Goal: Information Seeking & Learning: Learn about a topic

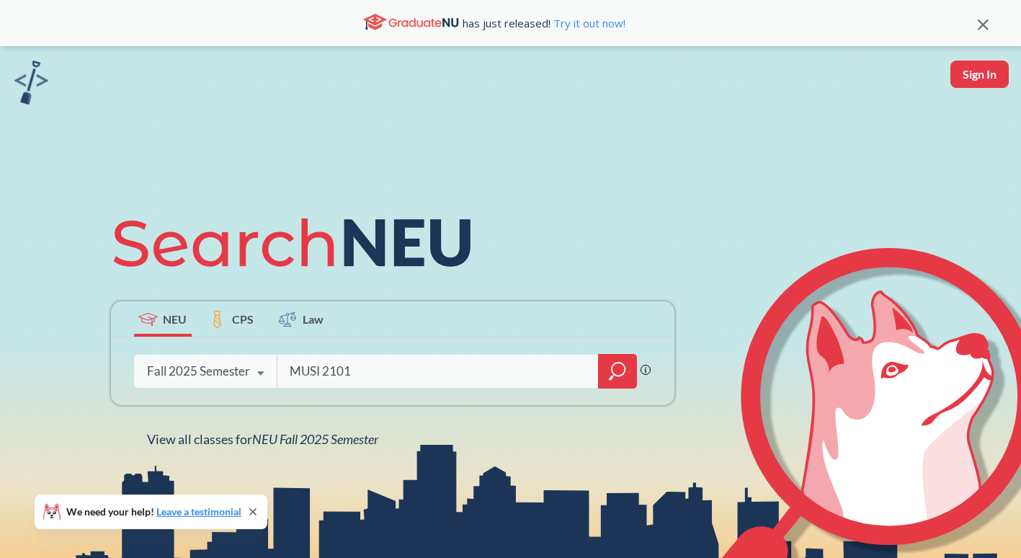
type input "MUSI 2101"
click at [619, 375] on icon "magnifying glass" at bounding box center [618, 368] width 13 height 13
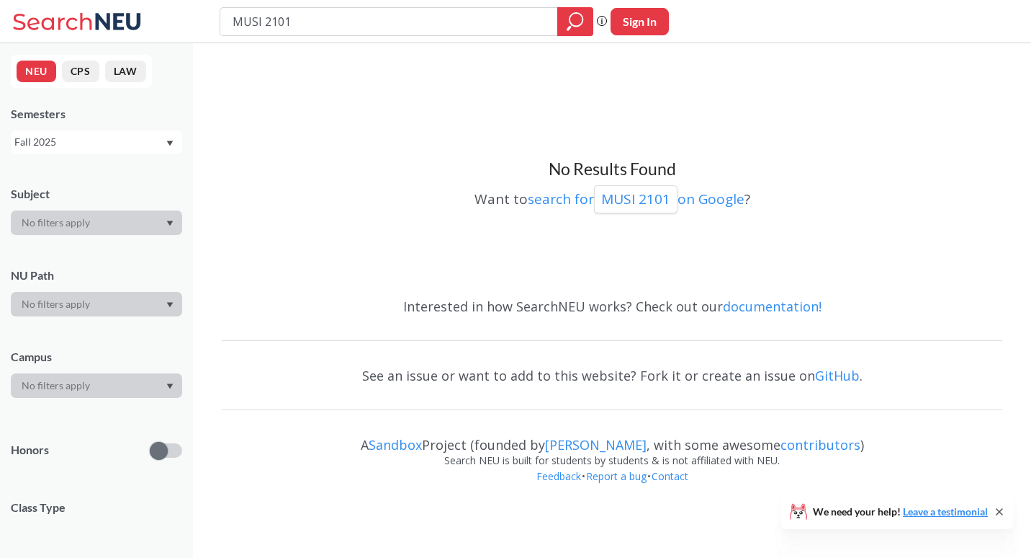
click at [88, 139] on div "Fall 2025" at bounding box center [89, 142] width 151 height 16
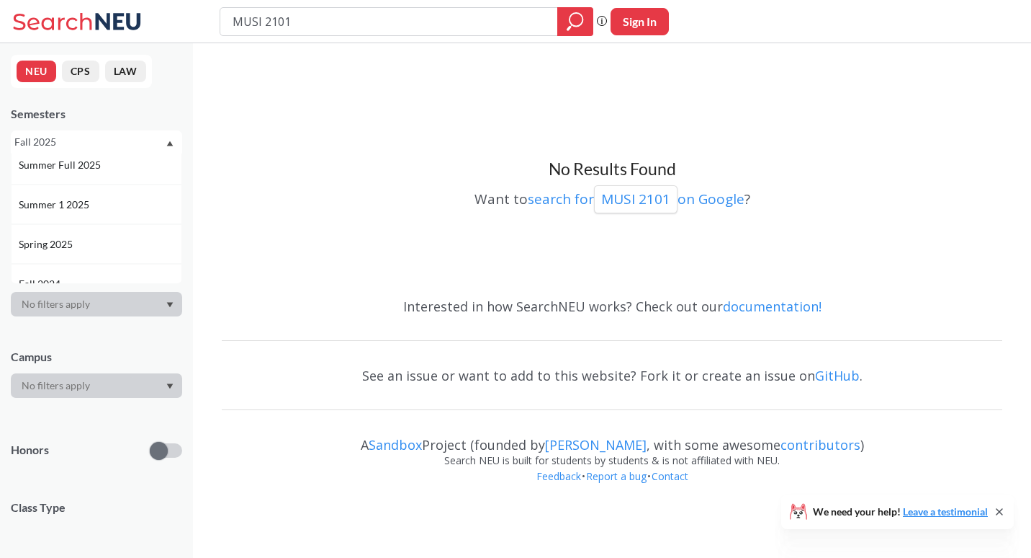
scroll to position [86, 0]
click at [86, 236] on div "Spring 2025" at bounding box center [96, 245] width 171 height 40
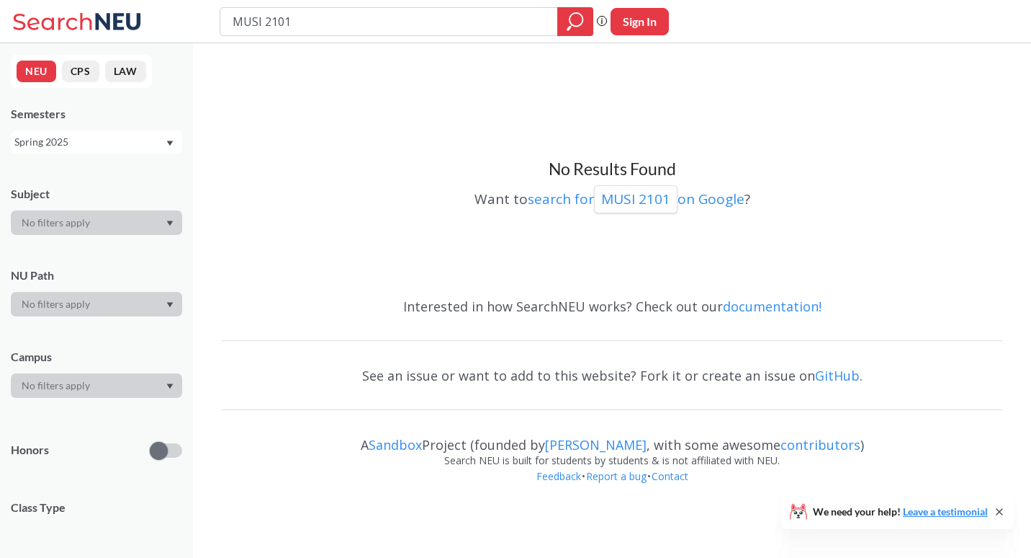
click at [148, 135] on div "Spring 2025" at bounding box center [89, 142] width 151 height 16
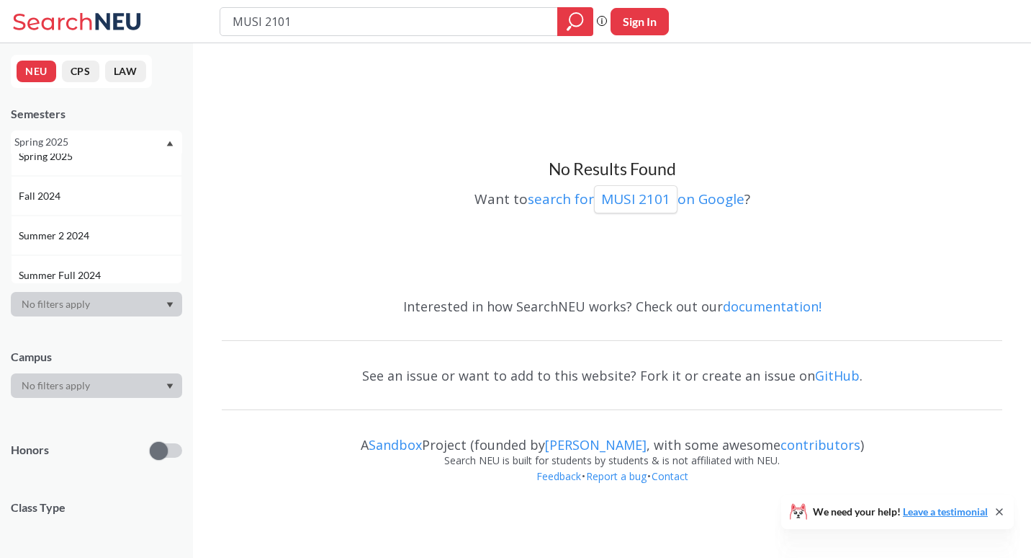
scroll to position [182, 0]
click at [89, 191] on div "Fall 2024" at bounding box center [100, 190] width 163 height 16
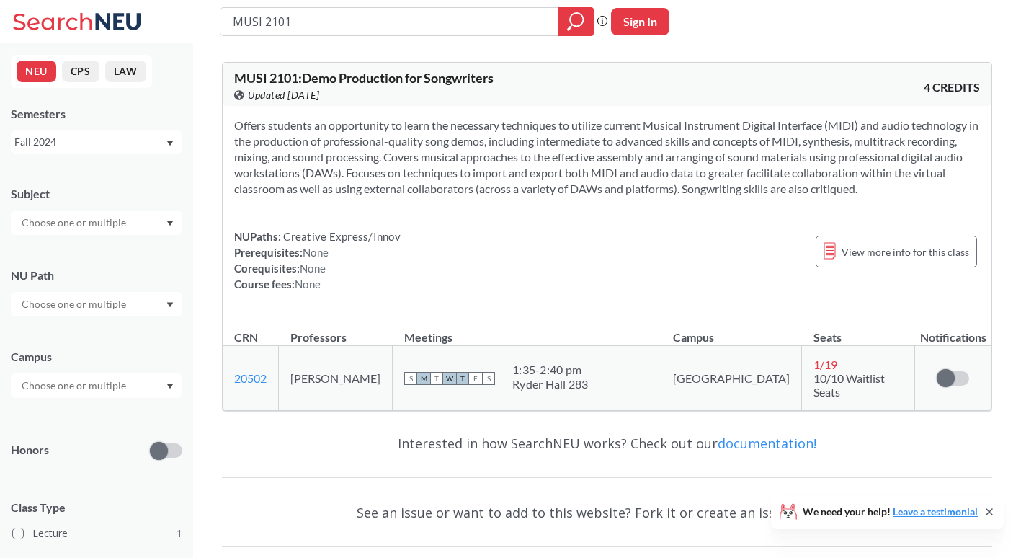
click at [174, 141] on div "Fall 2024" at bounding box center [96, 141] width 171 height 23
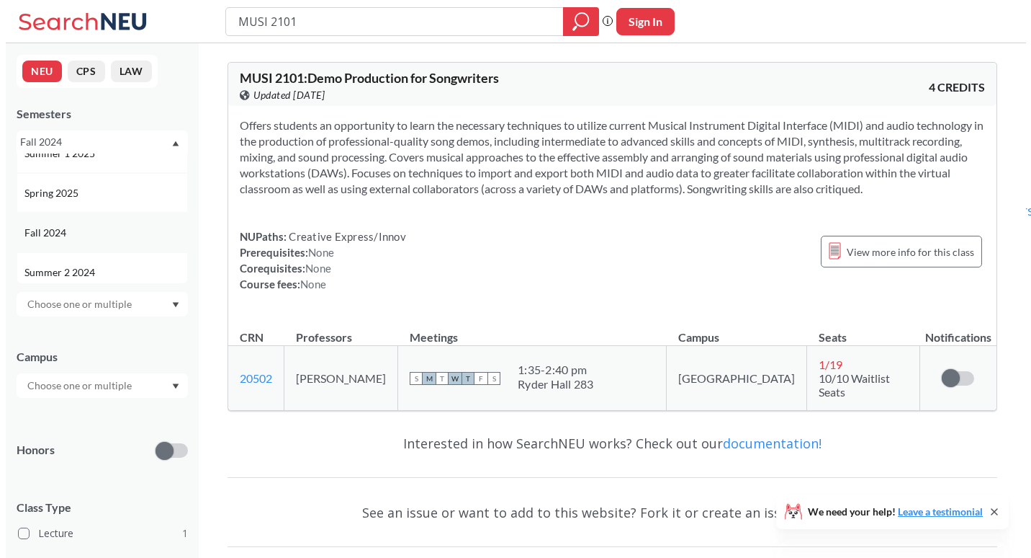
scroll to position [138, 0]
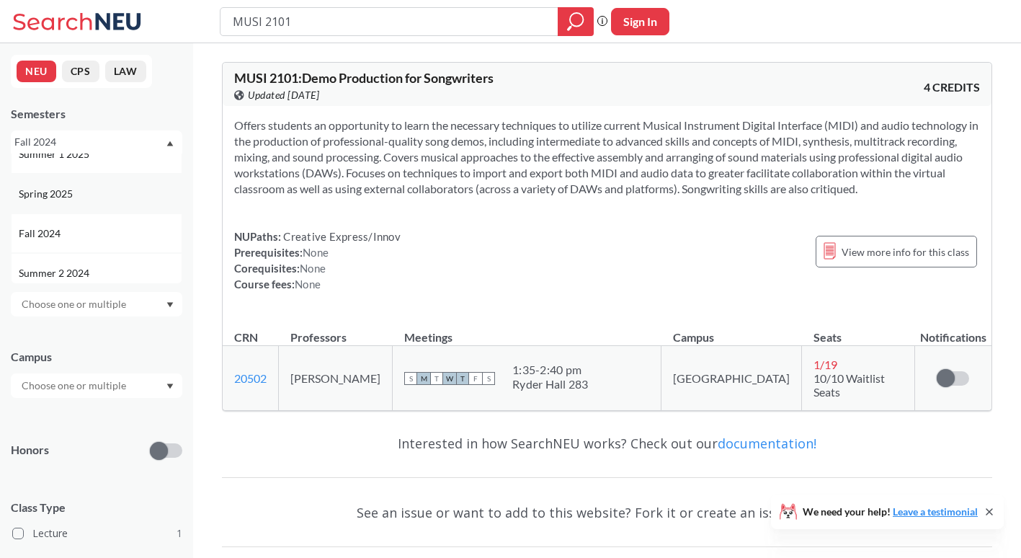
click at [119, 205] on div "Spring 2025" at bounding box center [96, 194] width 171 height 40
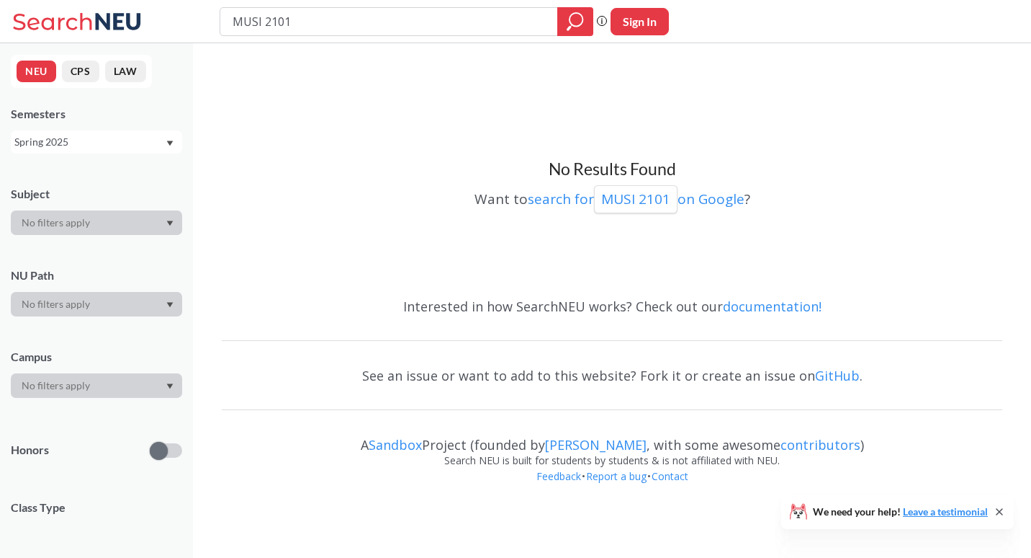
click at [153, 148] on div "Spring 2025" at bounding box center [89, 142] width 151 height 16
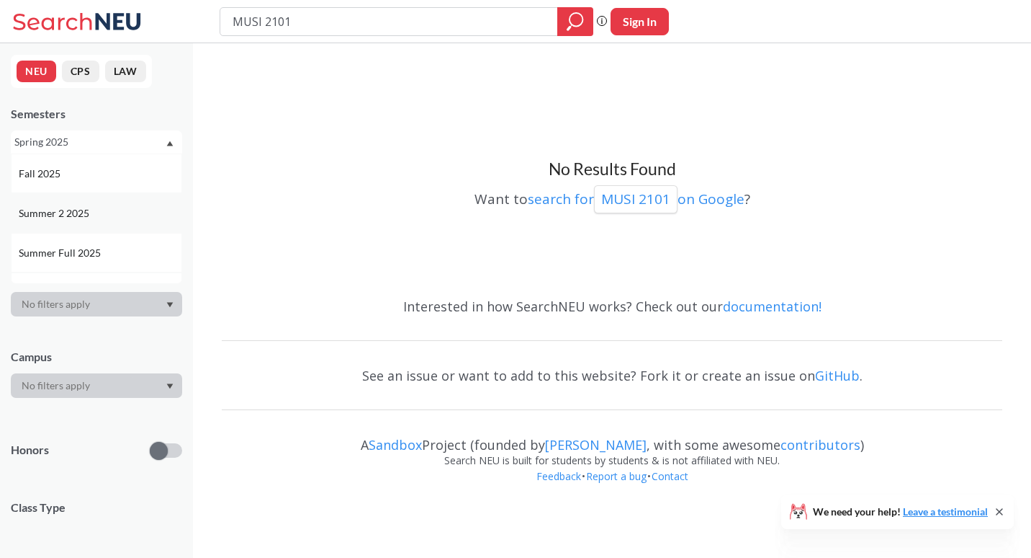
click at [127, 200] on div "Summer 2 2025" at bounding box center [96, 213] width 171 height 40
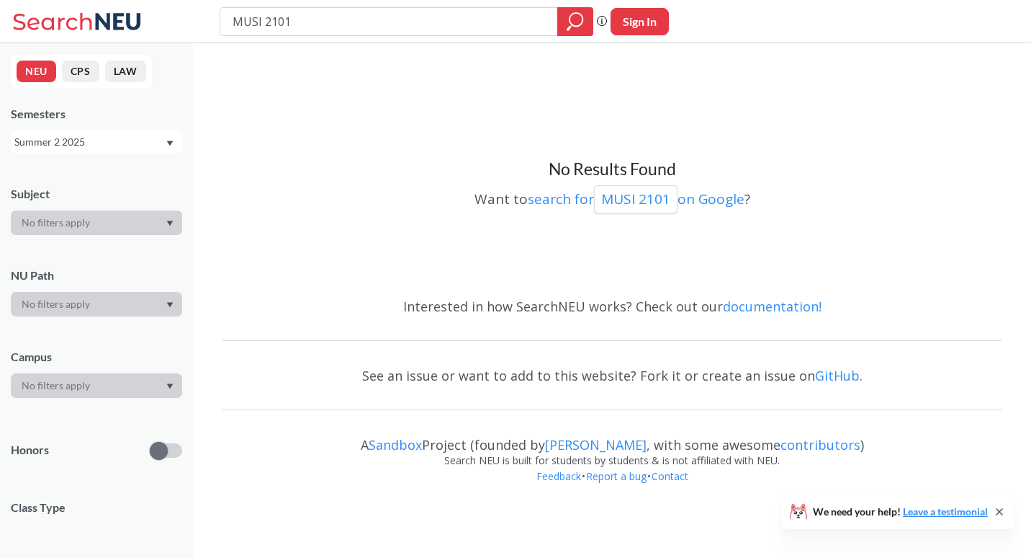
click at [143, 138] on div "Summer 2 2025" at bounding box center [89, 142] width 151 height 16
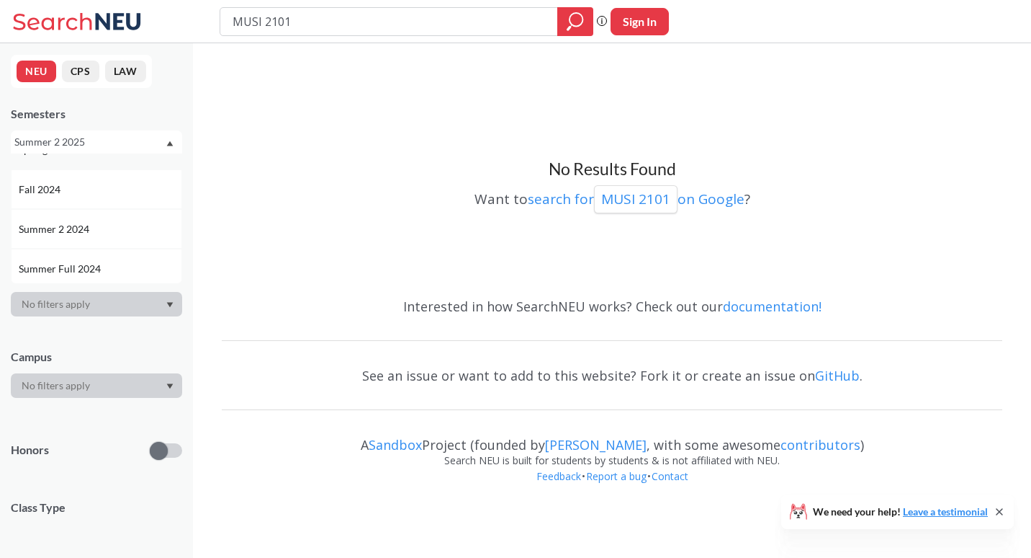
scroll to position [187, 0]
click at [100, 215] on div "Summer 2 2024" at bounding box center [96, 224] width 171 height 40
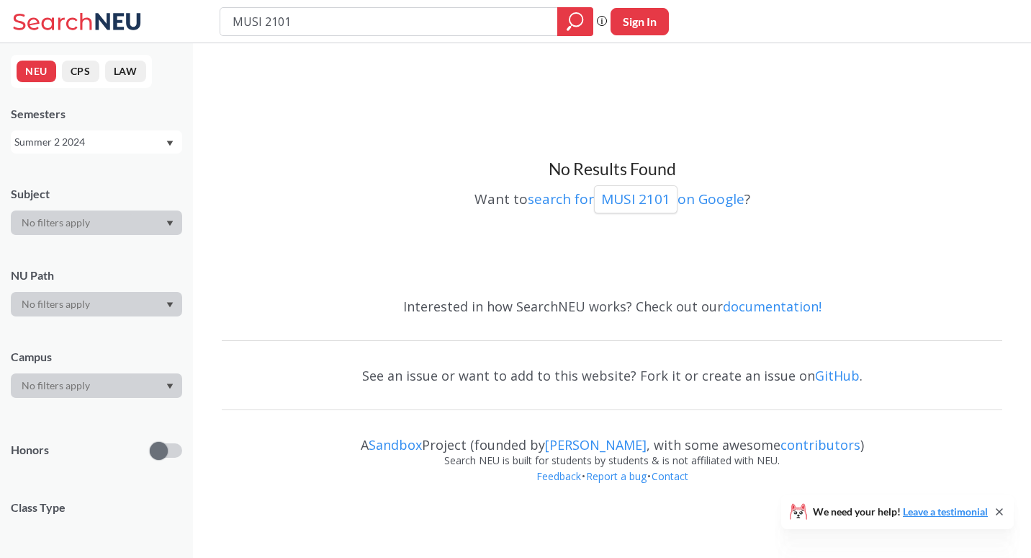
click at [137, 139] on div "Summer 2 2024" at bounding box center [89, 142] width 151 height 16
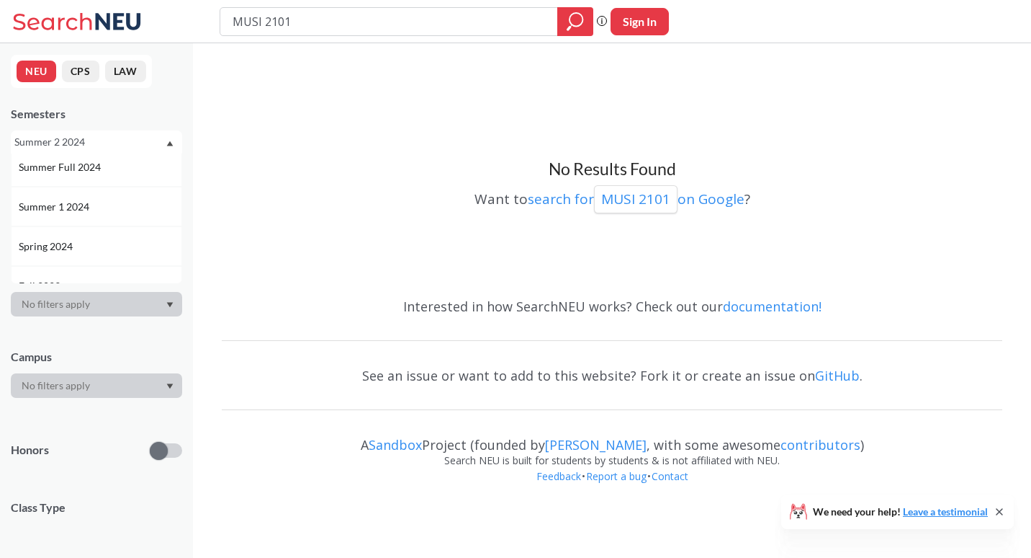
scroll to position [289, 0]
click at [86, 233] on div "Spring 2024" at bounding box center [100, 241] width 163 height 16
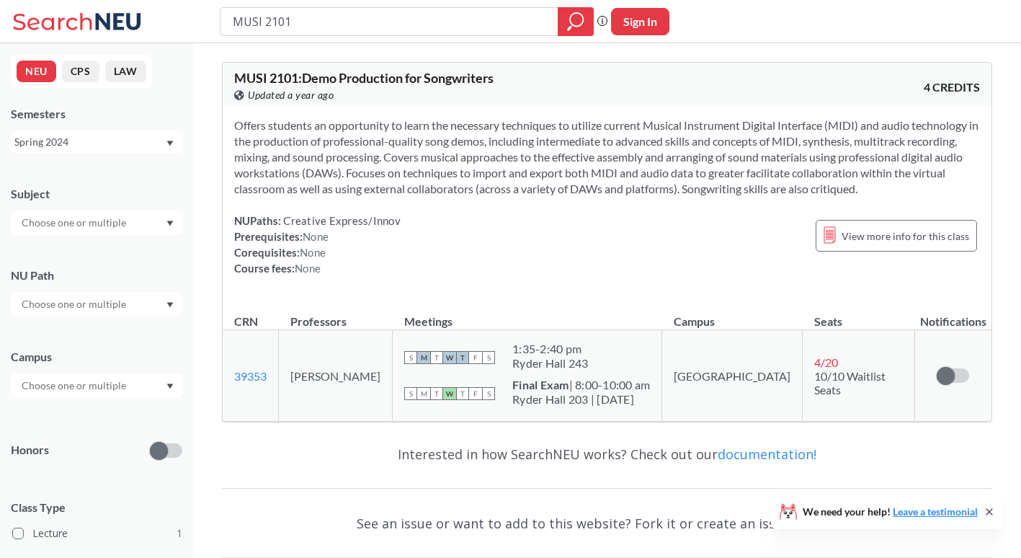
click at [99, 140] on div "Spring 2024" at bounding box center [89, 142] width 151 height 16
click at [85, 179] on div "Fall 2025" at bounding box center [100, 174] width 163 height 16
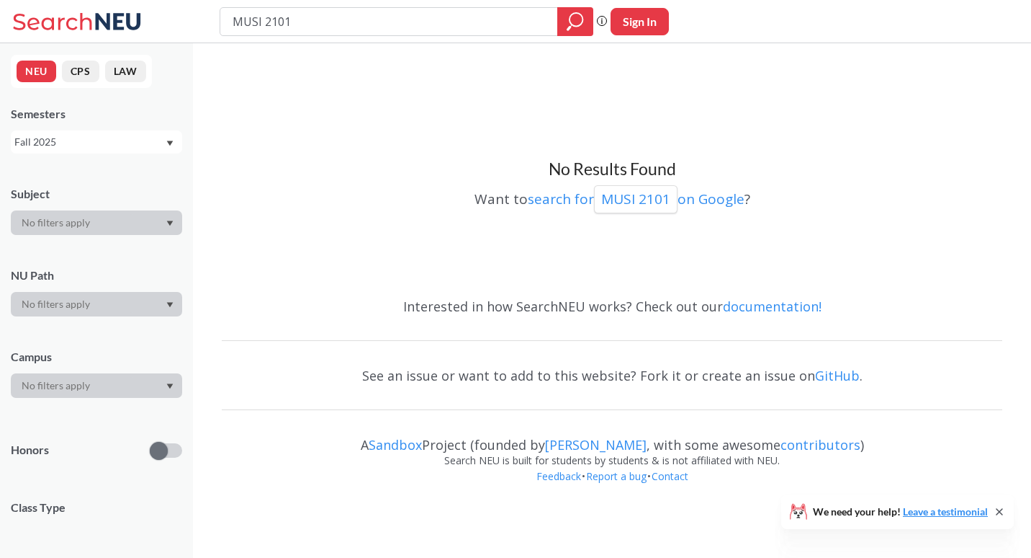
click at [116, 143] on div "Fall 2025" at bounding box center [89, 142] width 151 height 16
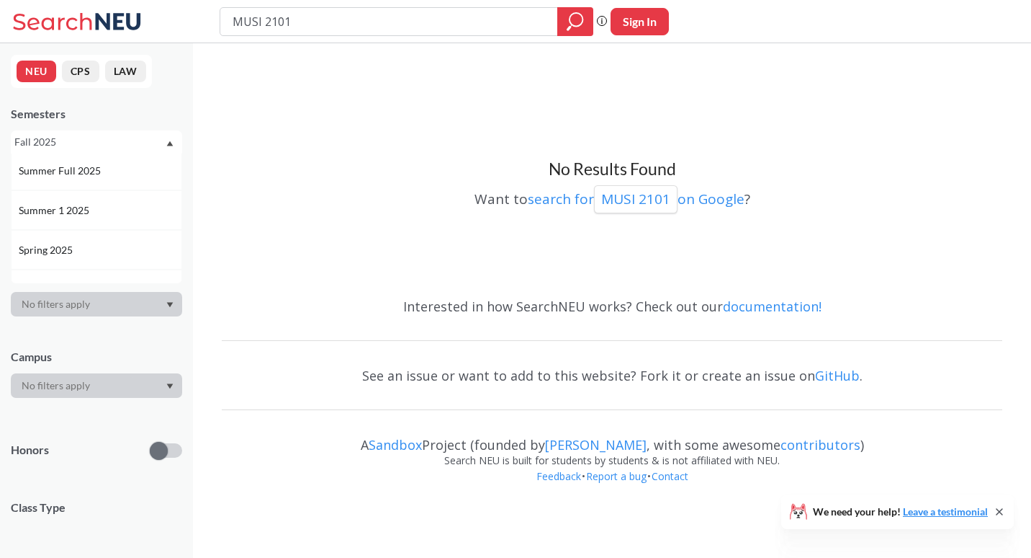
scroll to position [89, 0]
click at [95, 235] on div "Spring 2025" at bounding box center [96, 243] width 171 height 40
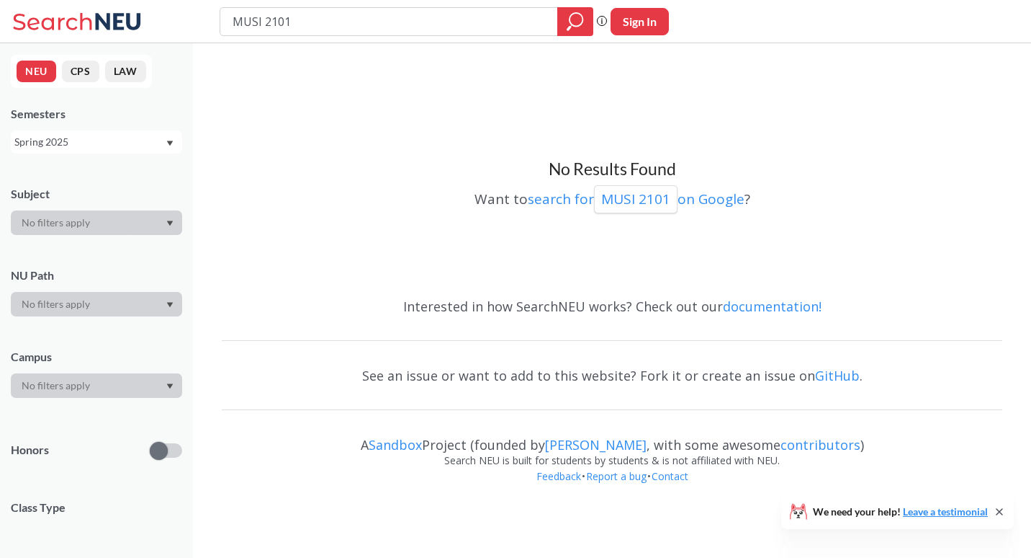
click at [114, 142] on div "Spring 2025" at bounding box center [89, 142] width 151 height 16
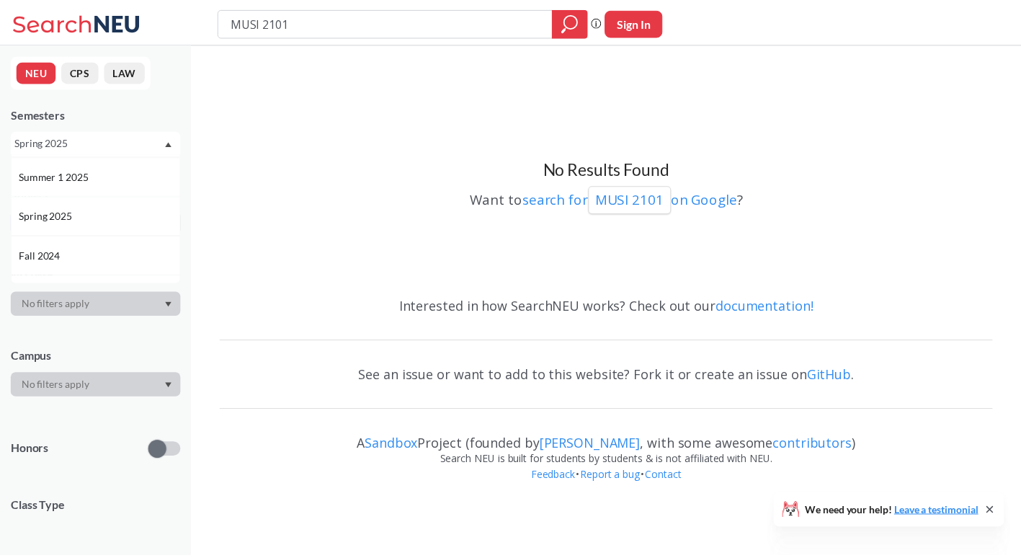
scroll to position [119, 0]
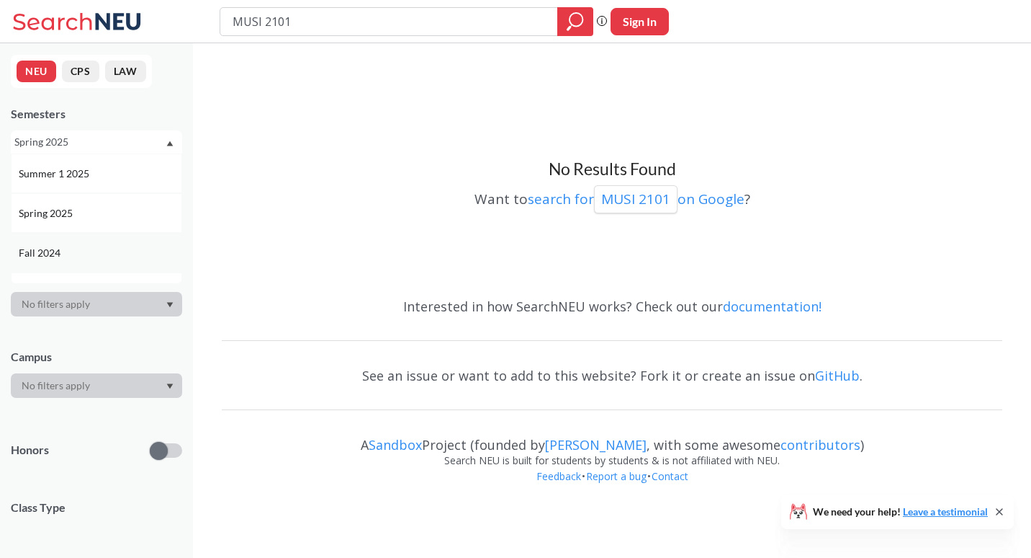
click at [102, 251] on div "Fall 2024" at bounding box center [100, 253] width 163 height 16
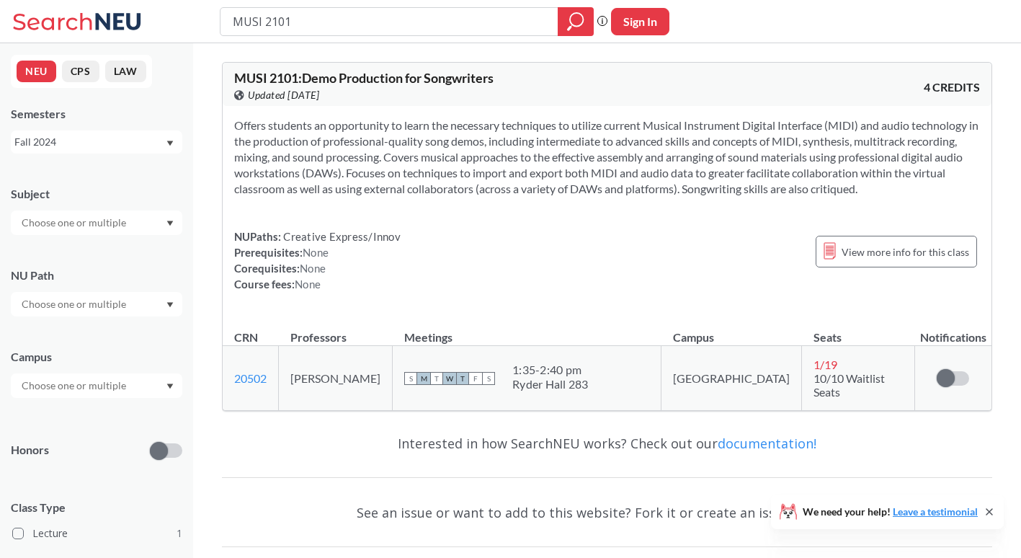
click at [146, 145] on div "Fall 2024" at bounding box center [89, 142] width 151 height 16
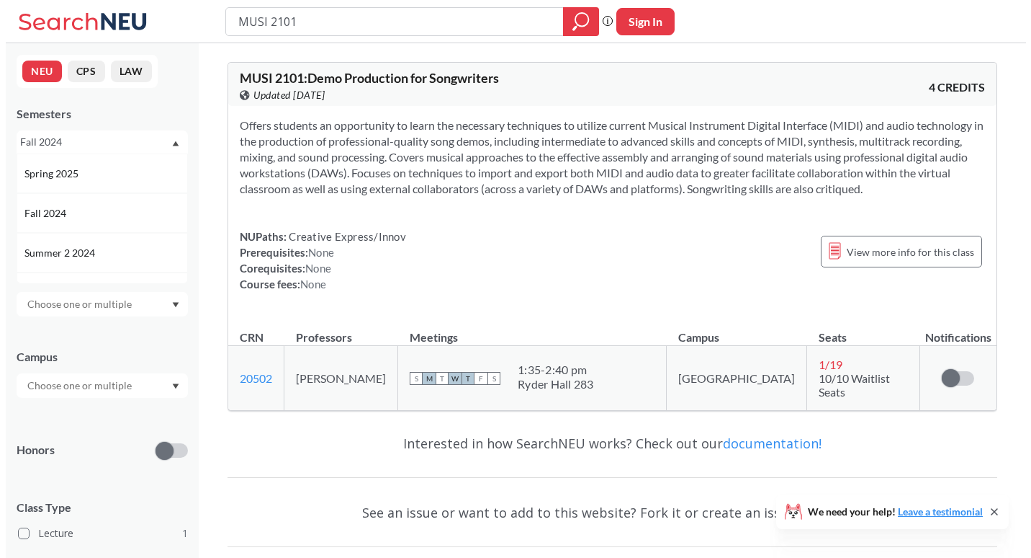
scroll to position [158, 0]
click at [112, 243] on div "Summer 2 2024" at bounding box center [96, 253] width 171 height 40
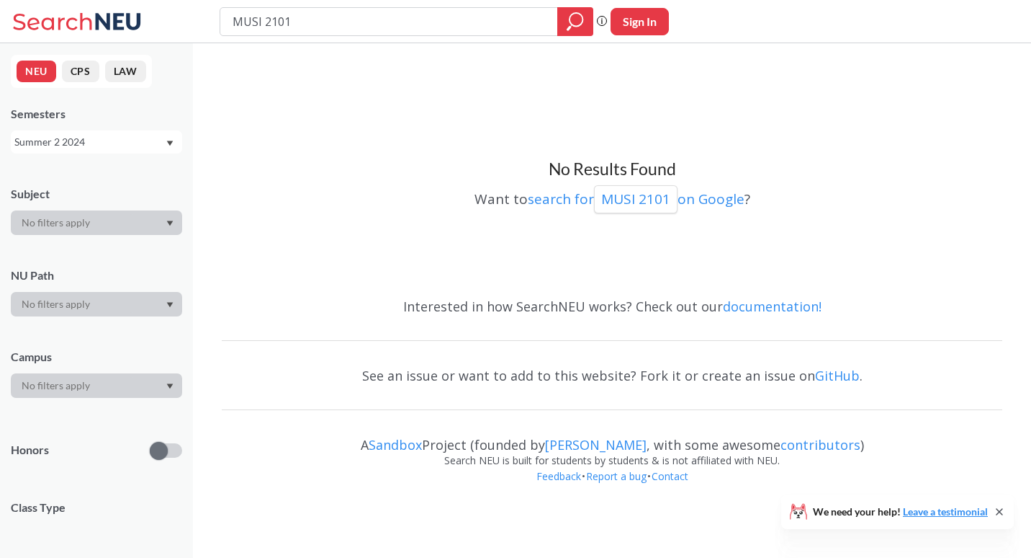
click at [147, 134] on div "Summer 2 2024" at bounding box center [89, 142] width 151 height 16
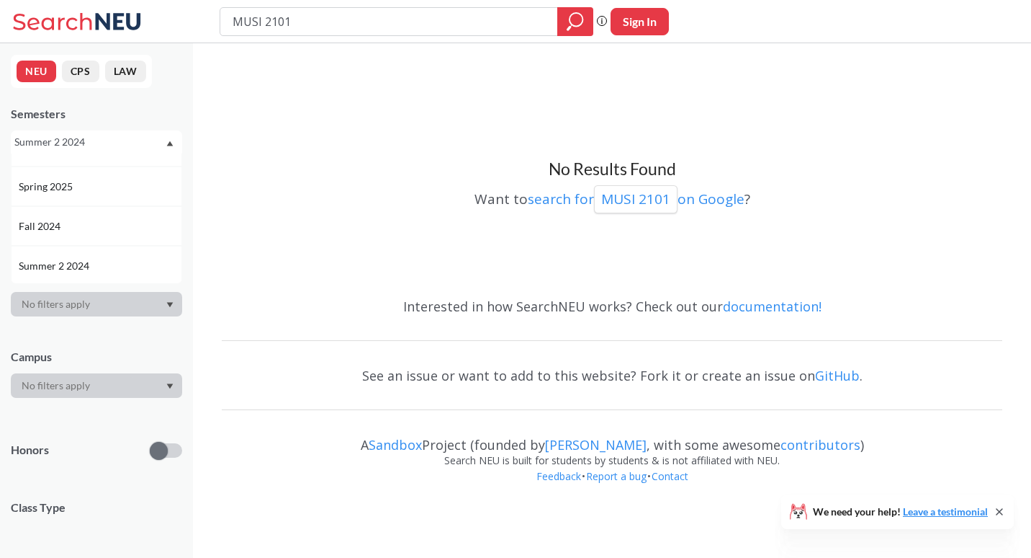
scroll to position [145, 0]
click at [91, 261] on div "Summer 2 2024" at bounding box center [100, 267] width 163 height 16
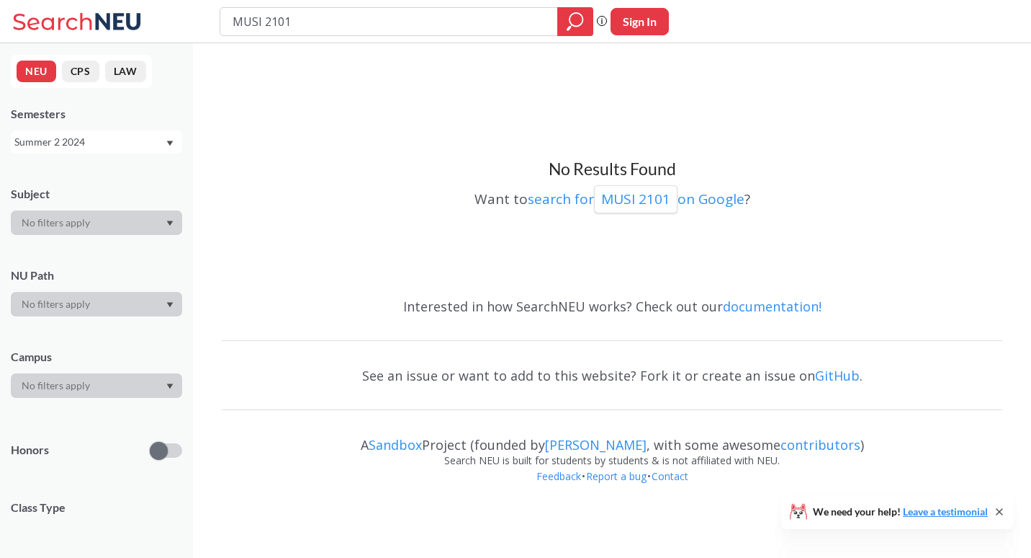
scroll to position [0, 0]
click at [107, 141] on div "Summer 2 2024" at bounding box center [89, 142] width 151 height 16
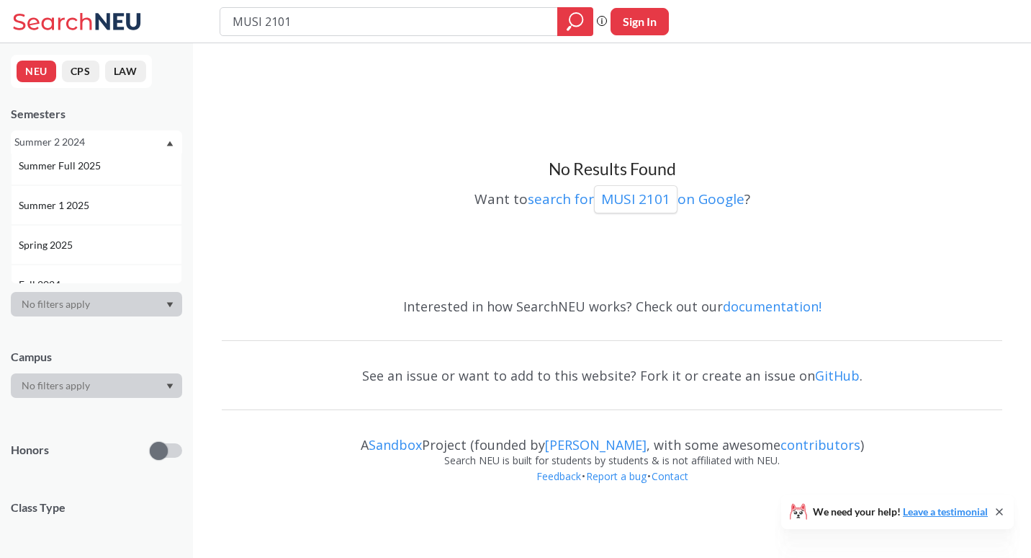
scroll to position [154, 0]
click at [97, 181] on div "Spring 2025" at bounding box center [100, 178] width 163 height 16
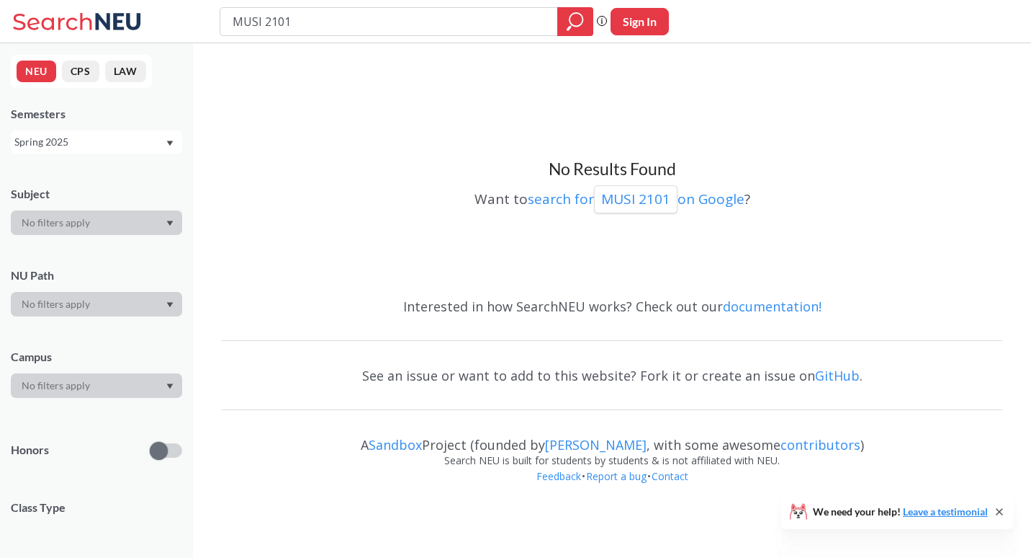
click at [111, 147] on div "Spring 2025" at bounding box center [89, 142] width 151 height 16
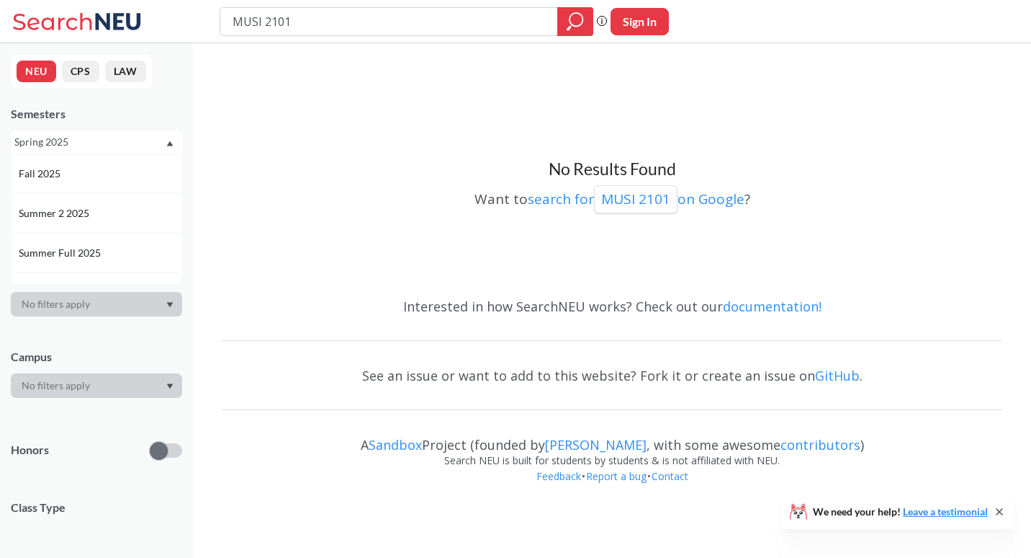
click at [111, 144] on div "Spring 2025" at bounding box center [89, 142] width 151 height 16
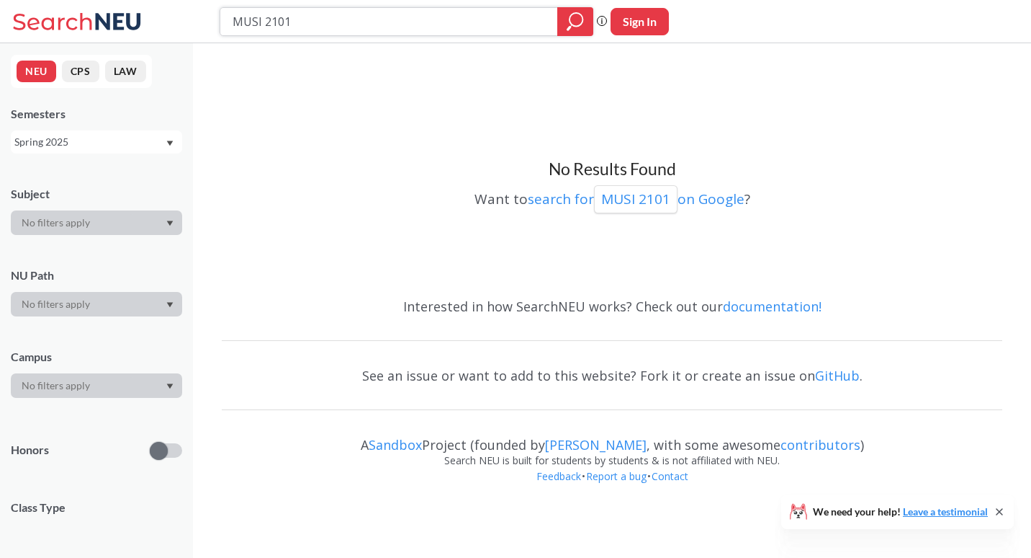
click at [570, 25] on icon "magnifying glass" at bounding box center [569, 27] width 4 height 5
click at [138, 135] on div "Spring 2025" at bounding box center [89, 142] width 151 height 16
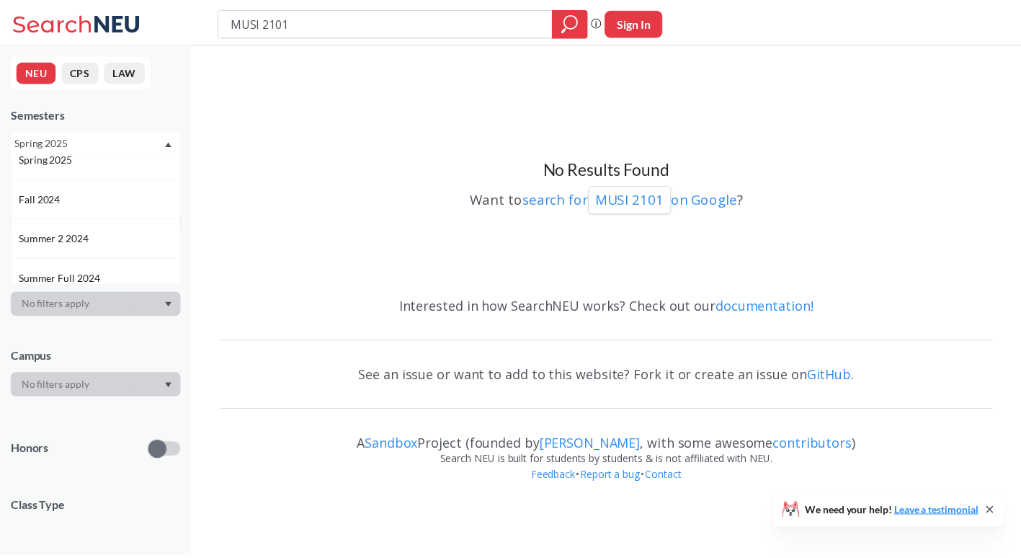
scroll to position [171, 0]
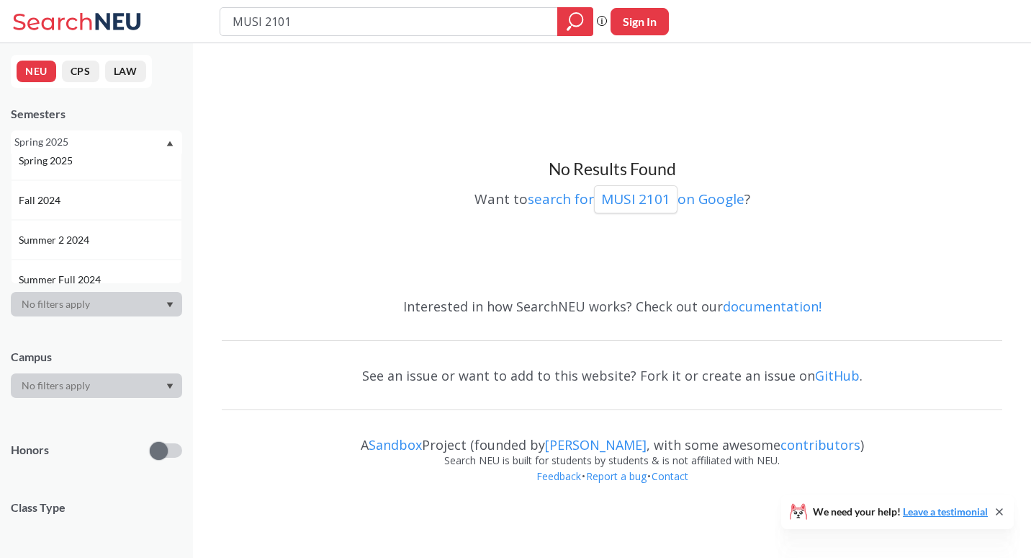
click at [80, 205] on div "Fall 2024" at bounding box center [100, 200] width 163 height 16
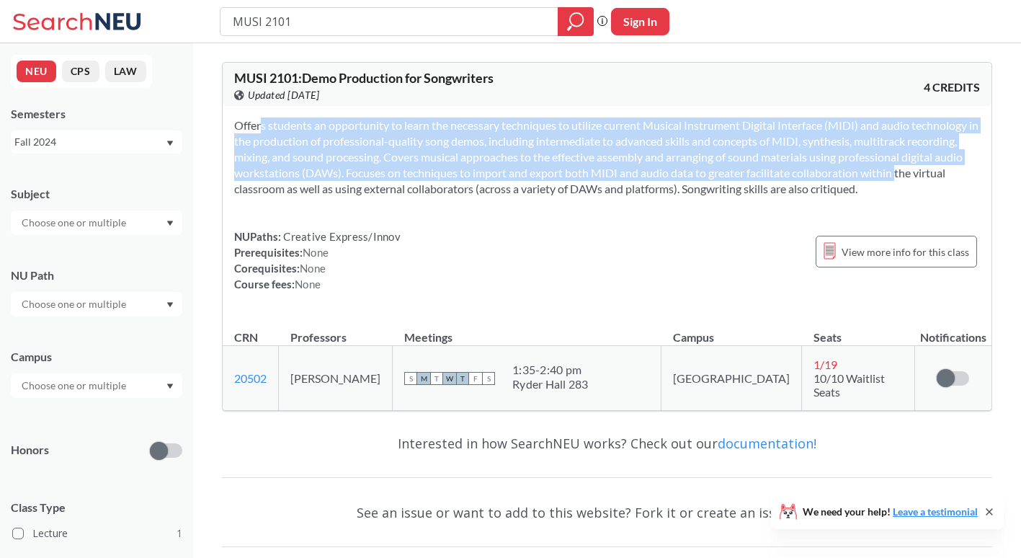
drag, startPoint x: 235, startPoint y: 122, endPoint x: 877, endPoint y: 179, distance: 645.0
click at [877, 179] on section "Offers students an opportunity to learn the necessary techniques to utilize cur…" at bounding box center [607, 156] width 746 height 79
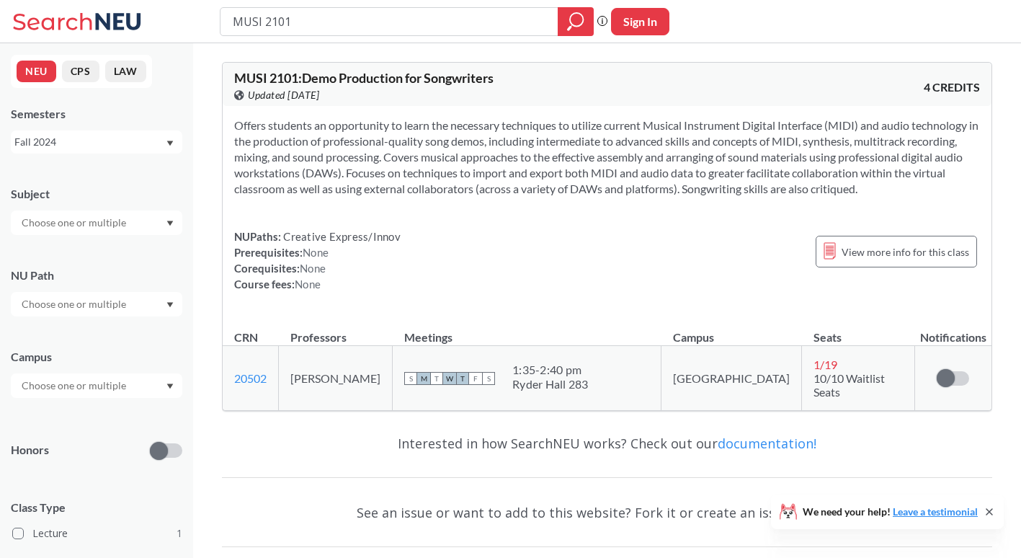
click at [686, 102] on div "MUSI 2101 : Demo Production for Songwriters View this course on Banner. Updated…" at bounding box center [607, 84] width 769 height 43
drag, startPoint x: 686, startPoint y: 186, endPoint x: 861, endPoint y: 182, distance: 175.1
click at [861, 182] on section "Offers students an opportunity to learn the necessary techniques to utilize cur…" at bounding box center [607, 156] width 746 height 79
drag, startPoint x: 861, startPoint y: 182, endPoint x: 831, endPoint y: 182, distance: 30.3
click at [867, 181] on section "Offers students an opportunity to learn the necessary techniques to utilize cur…" at bounding box center [607, 156] width 746 height 79
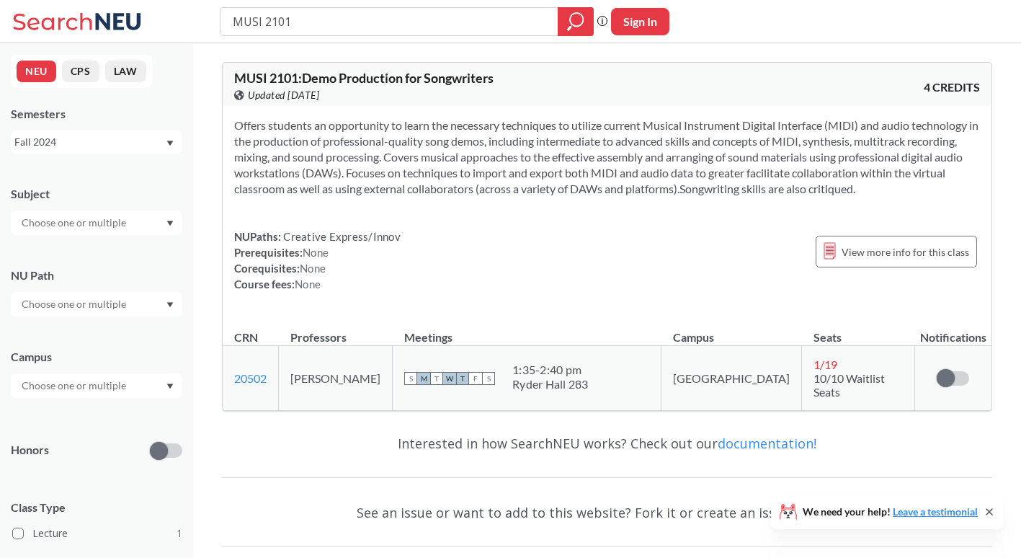
click at [867, 181] on section "Offers students an opportunity to learn the necessary techniques to utilize cur…" at bounding box center [607, 156] width 746 height 79
drag, startPoint x: 234, startPoint y: 121, endPoint x: 915, endPoint y: 198, distance: 685.7
click at [915, 198] on div "Offers students an opportunity to learn the necessary techniques to utilize cur…" at bounding box center [607, 210] width 769 height 209
copy section
click at [666, 194] on section "Offers students an opportunity to learn the necessary techniques to utilize cur…" at bounding box center [607, 156] width 746 height 79
